Goal: Task Accomplishment & Management: Manage account settings

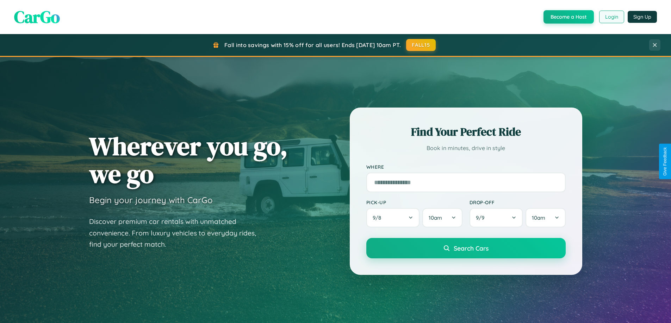
click at [611, 17] on button "Login" at bounding box center [611, 17] width 25 height 13
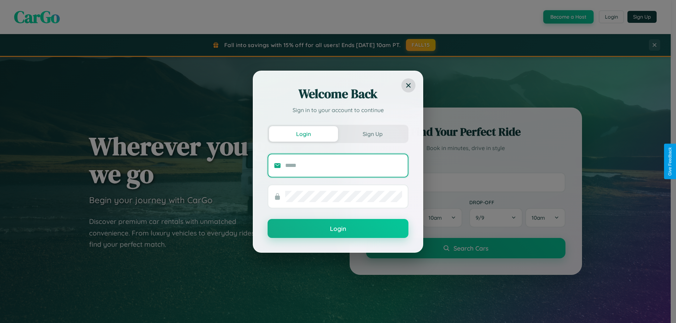
click at [344, 165] on input "text" at bounding box center [343, 165] width 117 height 11
type input "**********"
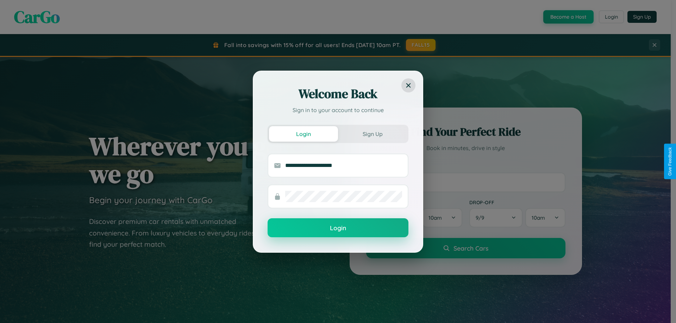
click at [338, 228] on button "Login" at bounding box center [338, 228] width 141 height 19
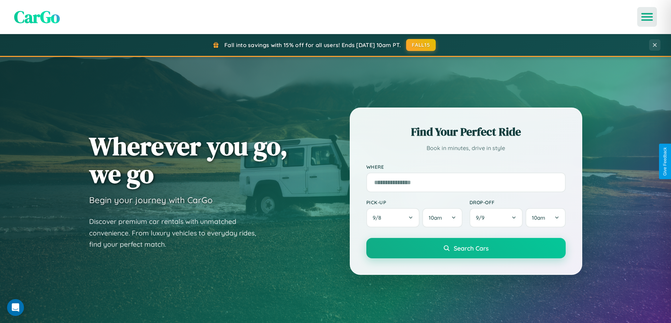
click at [647, 17] on icon "Open menu" at bounding box center [647, 17] width 10 height 6
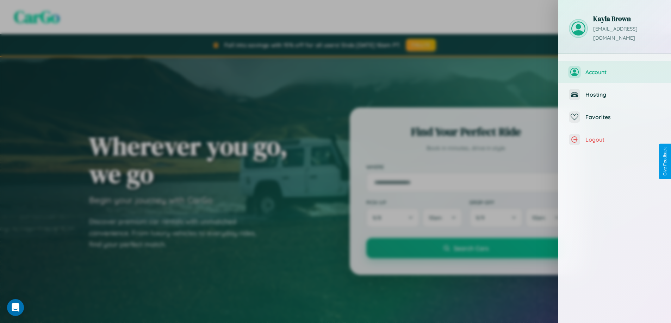
click at [614, 69] on span "Account" at bounding box center [622, 72] width 75 height 7
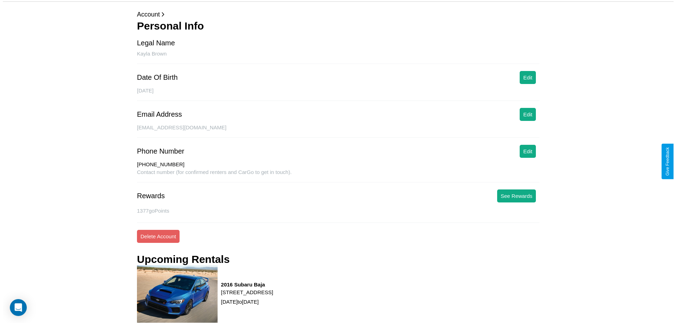
scroll to position [90, 0]
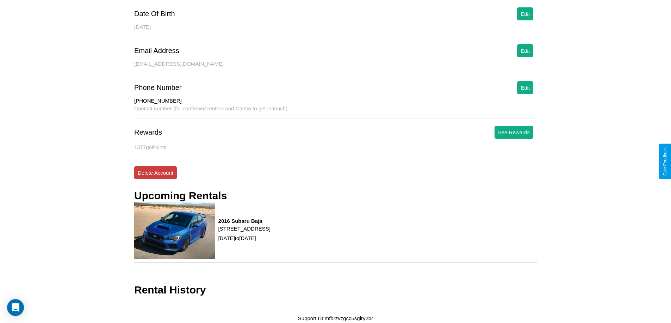
click at [155, 173] on button "Delete Account" at bounding box center [155, 172] width 43 height 13
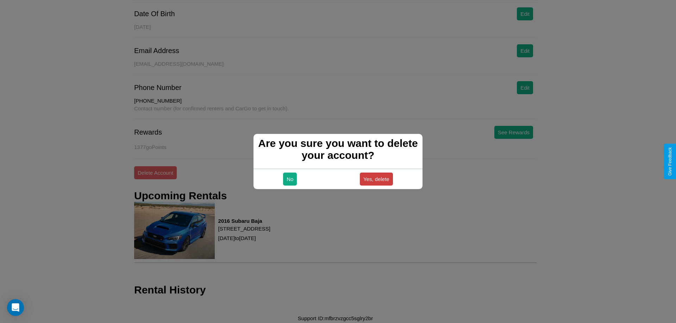
click at [376, 179] on button "Yes, delete" at bounding box center [376, 179] width 33 height 13
